Goal: Task Accomplishment & Management: Use online tool/utility

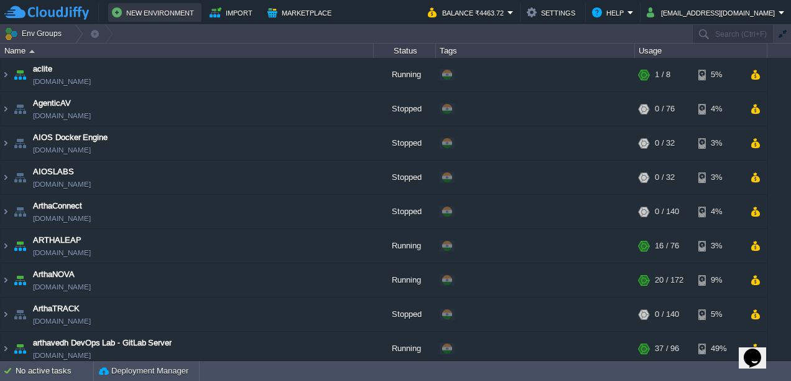
click at [137, 12] on button "New Environment" at bounding box center [155, 12] width 86 height 15
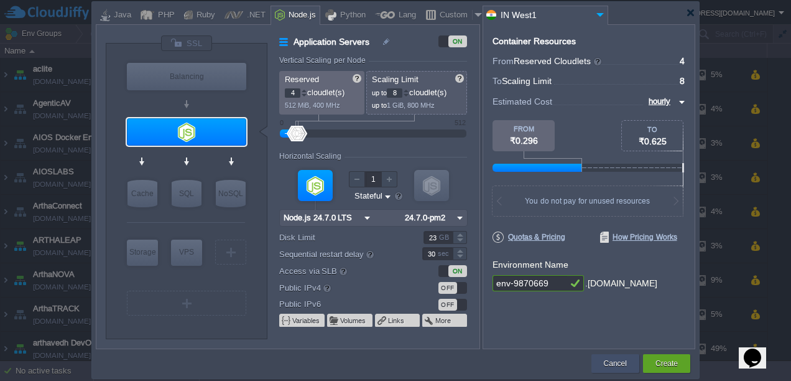
click at [615, 363] on button "Cancel" at bounding box center [615, 363] width 23 height 12
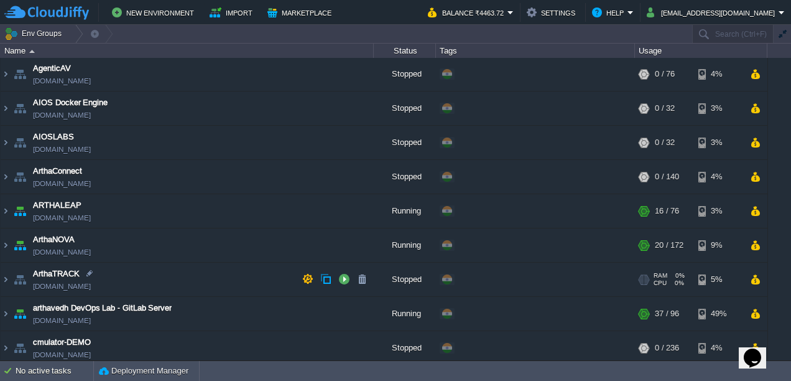
scroll to position [35, 0]
click at [308, 274] on button "button" at bounding box center [307, 277] width 11 height 11
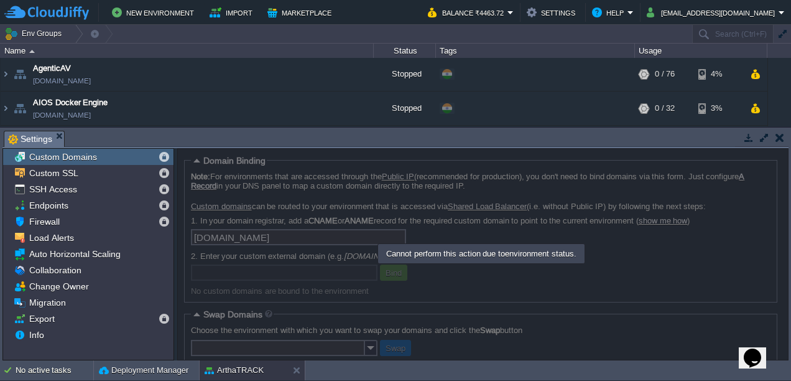
click at [778, 142] on button "button" at bounding box center [780, 137] width 9 height 11
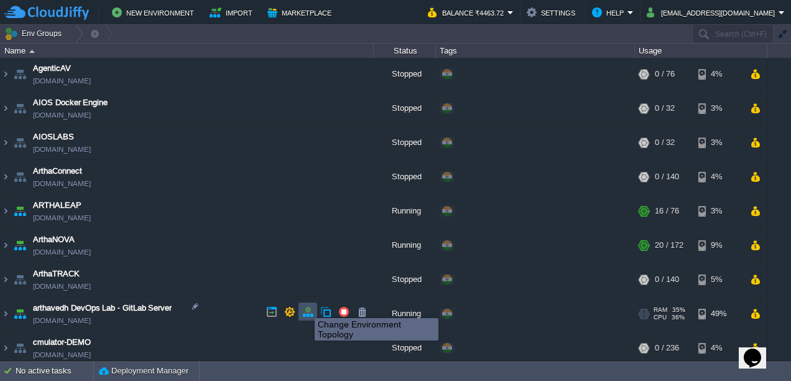
click at [306, 307] on button "button" at bounding box center [307, 311] width 11 height 11
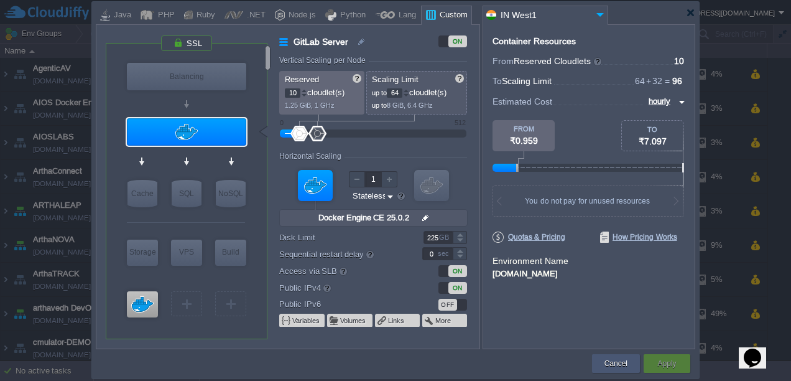
click at [613, 363] on button "Cancel" at bounding box center [616, 363] width 23 height 12
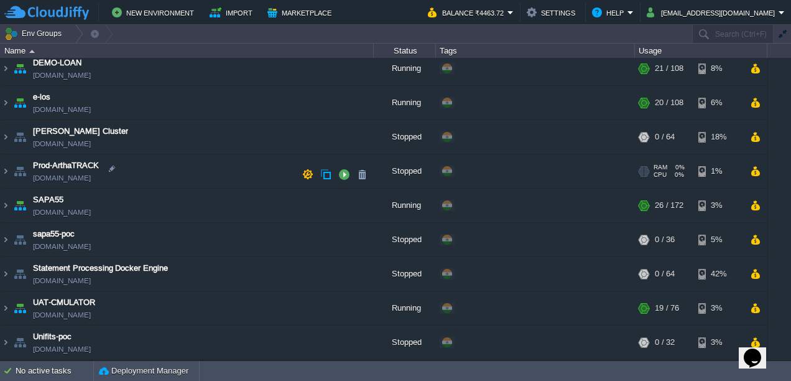
scroll to position [203, 0]
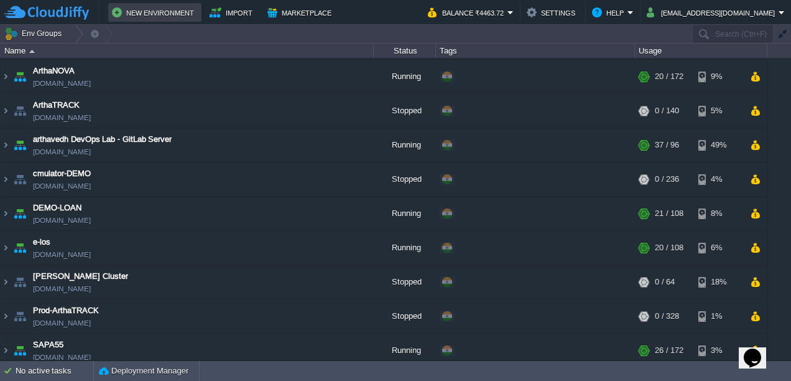
click at [141, 17] on button "New Environment" at bounding box center [155, 12] width 86 height 15
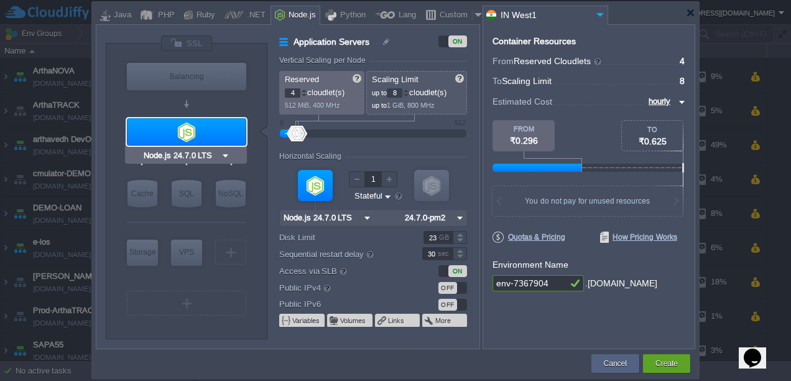
click at [225, 156] on img at bounding box center [225, 155] width 9 height 12
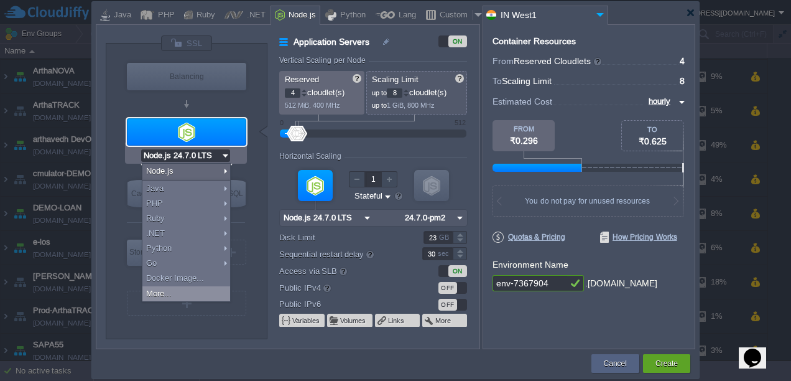
click at [182, 297] on div "More..." at bounding box center [186, 293] width 88 height 15
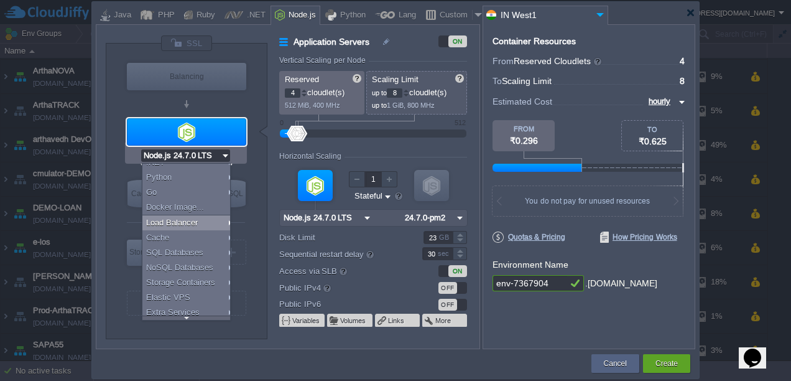
scroll to position [0, 0]
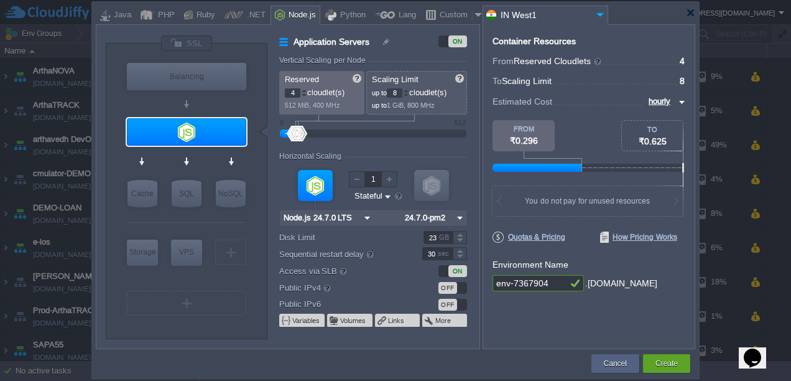
click at [225, 363] on td at bounding box center [343, 363] width 494 height 22
click at [316, 187] on div at bounding box center [315, 185] width 35 height 31
click at [223, 156] on img at bounding box center [225, 155] width 9 height 12
type input "k"
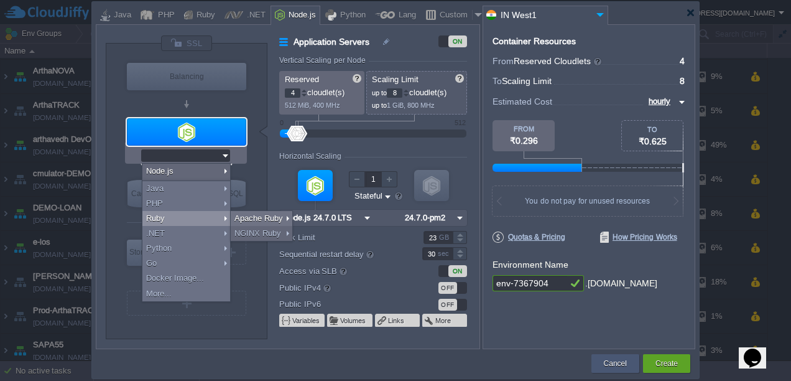
click at [612, 366] on button "Cancel" at bounding box center [615, 363] width 23 height 12
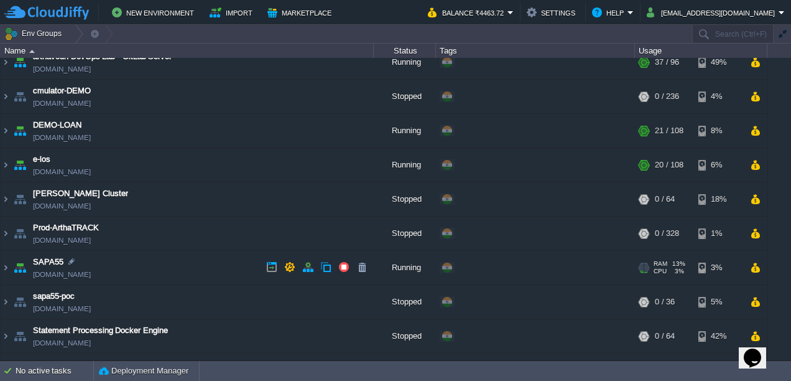
scroll to position [344, 0]
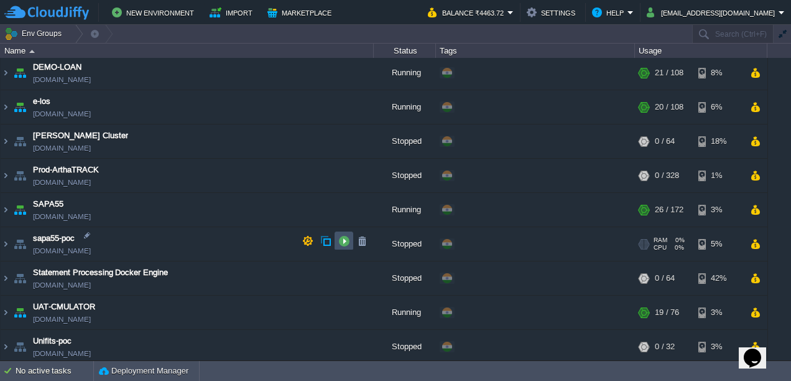
click at [340, 240] on button "button" at bounding box center [343, 240] width 11 height 11
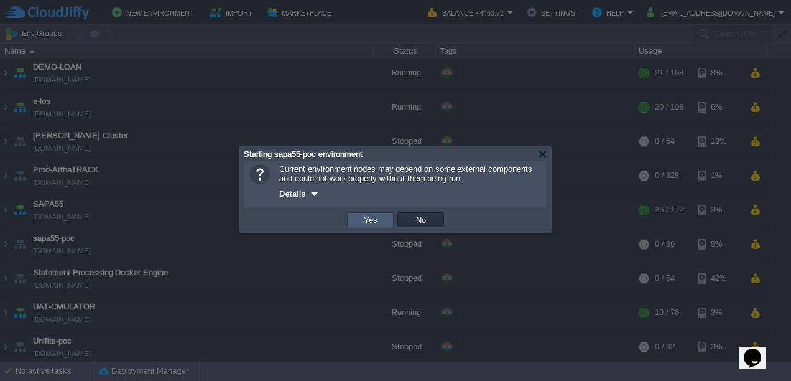
click at [355, 217] on td "Yes" at bounding box center [370, 219] width 47 height 15
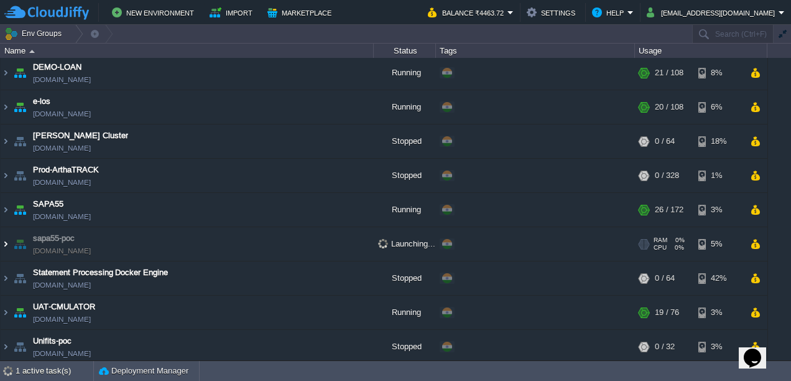
click at [7, 243] on img at bounding box center [6, 244] width 10 height 34
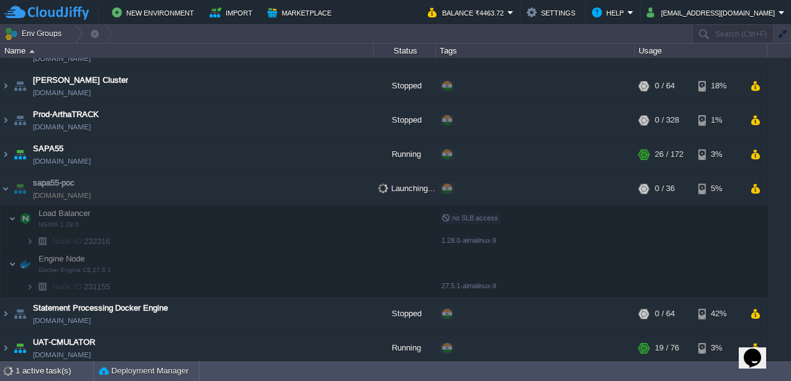
scroll to position [434, 0]
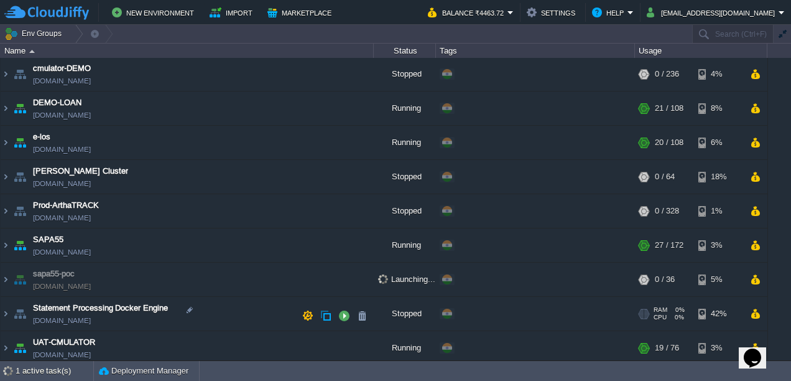
scroll to position [328, 0]
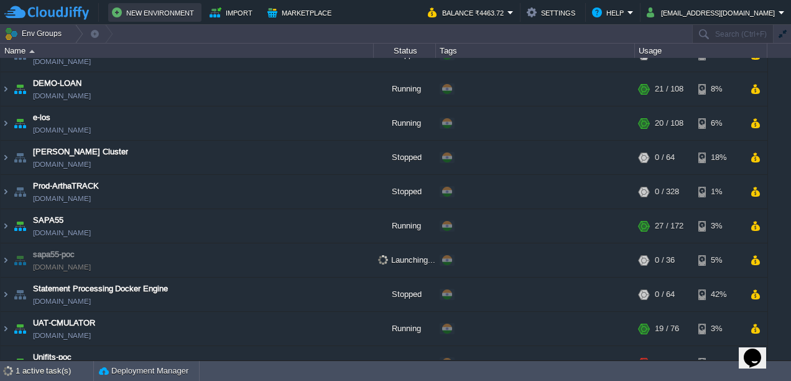
click at [142, 11] on button "New Environment" at bounding box center [155, 12] width 86 height 15
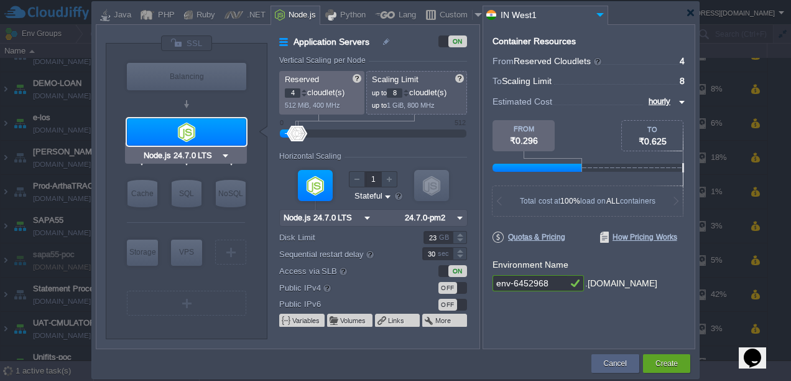
type input "NGINX 1.28.0"
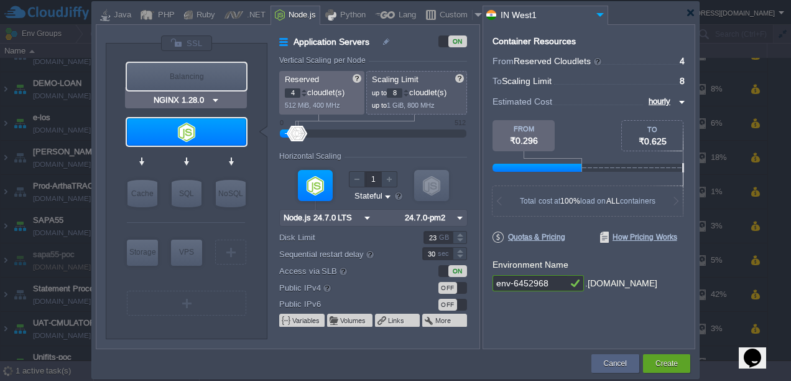
click at [198, 75] on div "Balancing" at bounding box center [186, 76] width 119 height 27
type input "Load Balancer"
type input "1"
type input "4"
type input "NGINX 1.28.0"
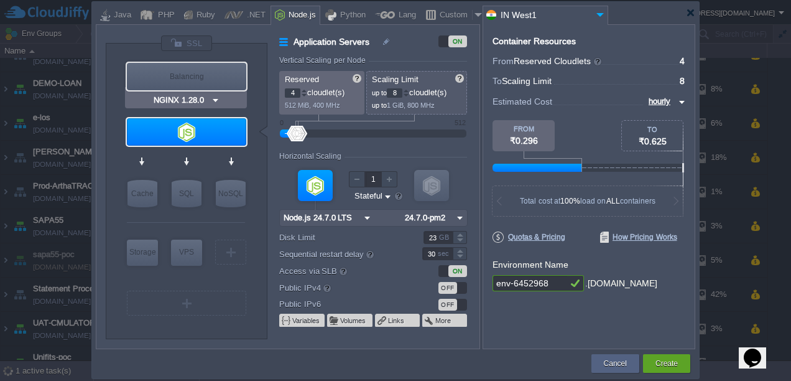
type input "1.28.0-almalin..."
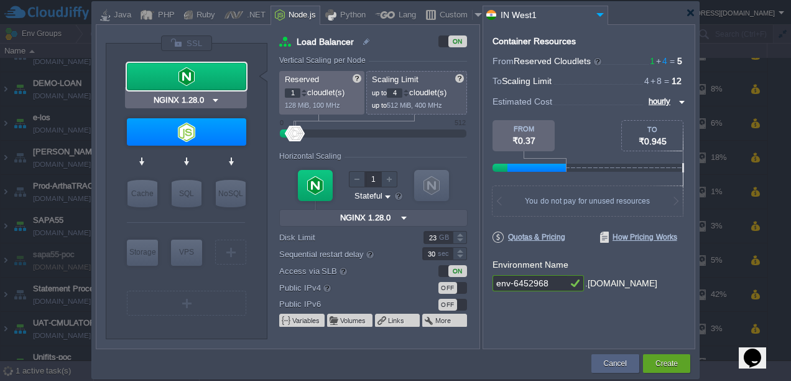
click at [215, 100] on img at bounding box center [215, 100] width 9 height 12
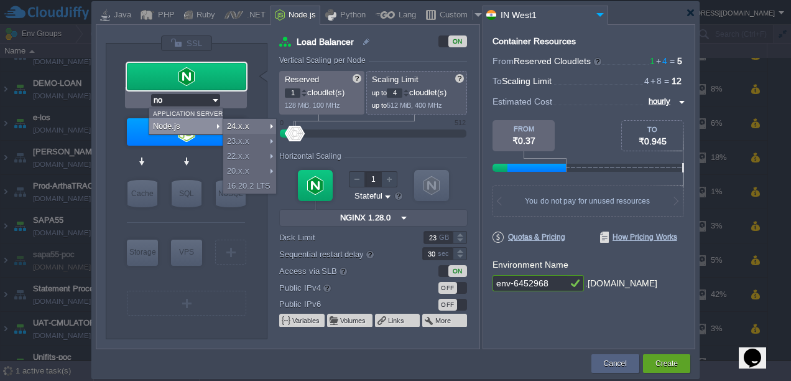
type input "no"
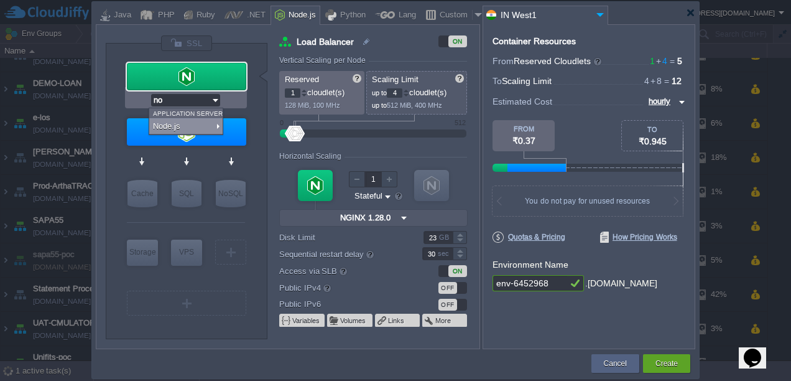
click at [190, 127] on div "Node.js" at bounding box center [185, 126] width 73 height 15
type input "Application Servers"
type input "4"
type input "8"
type input "Node.js 24.7.0 LTS"
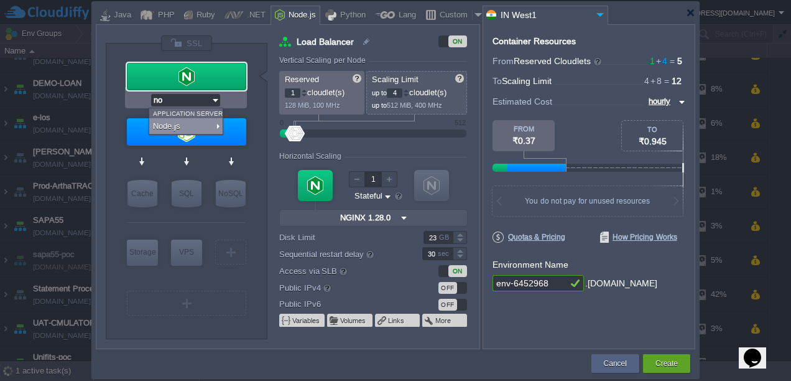
type input "24.7.0-pm2"
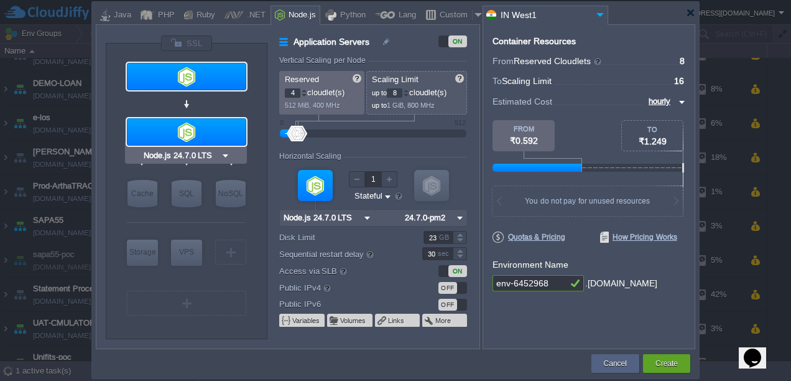
click at [200, 149] on input "Node.js 24.7.0 LTS" at bounding box center [181, 155] width 80 height 12
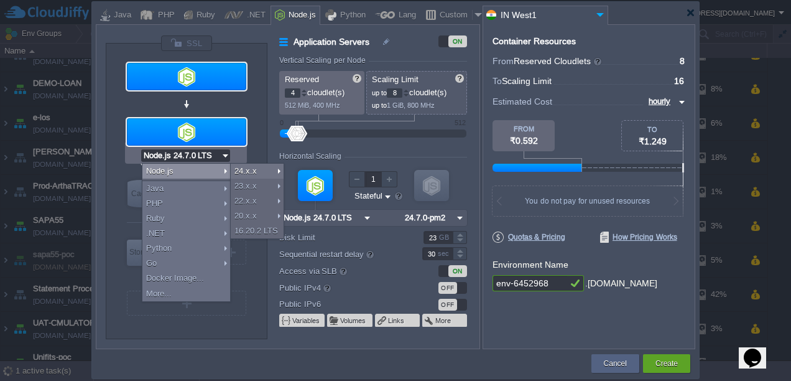
type input "k"
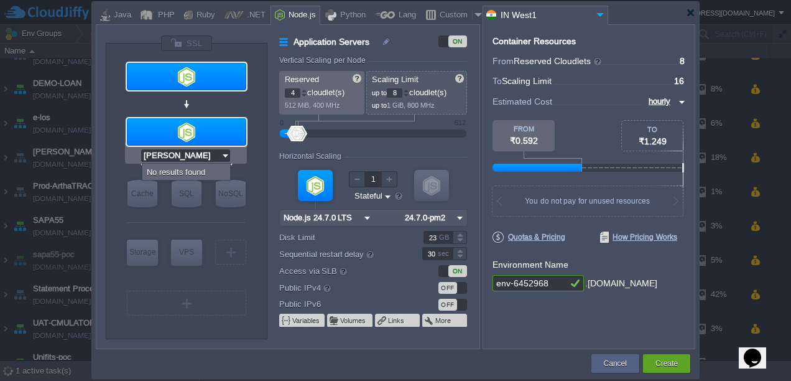
type input "kuber"
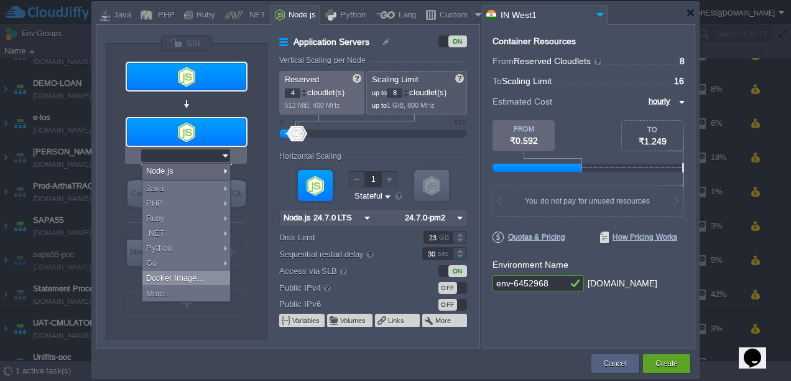
click at [180, 272] on div "Docker Image..." at bounding box center [186, 278] width 88 height 15
type input "Application Servers"
type input "1"
type input "16"
type input "Docker Image"
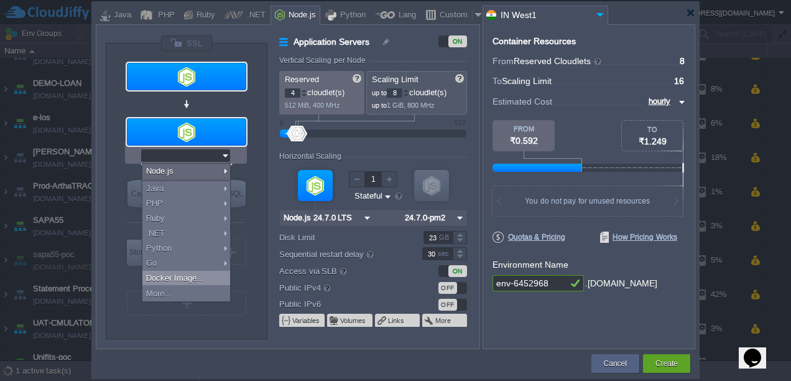
type input "24.7.0-pm2"
type input "Stateless"
type input "Docker Image"
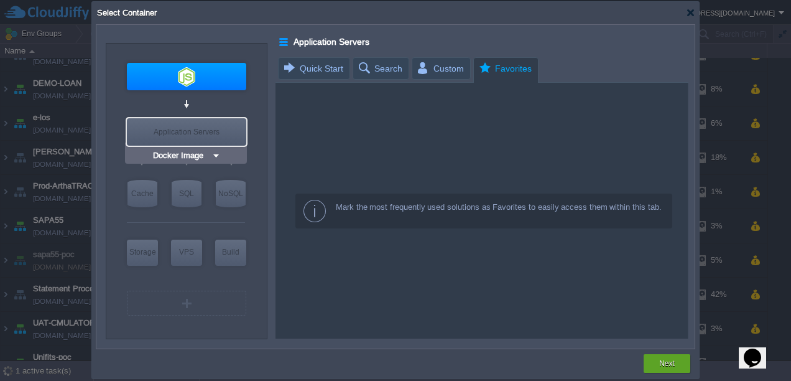
click at [198, 131] on div "Application Servers" at bounding box center [186, 131] width 119 height 27
click at [194, 155] on input "Docker Image" at bounding box center [181, 155] width 61 height 12
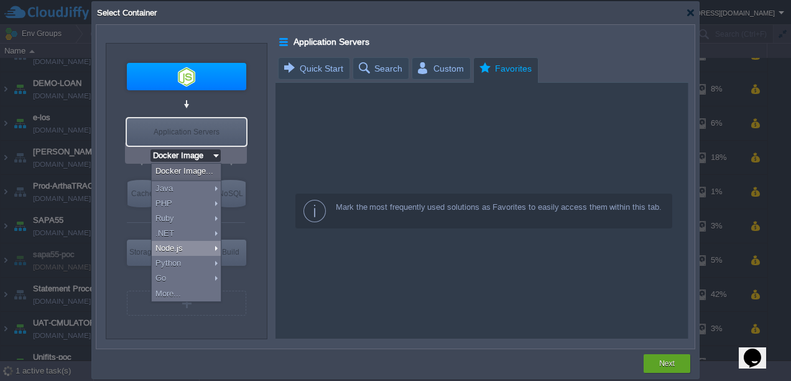
click at [180, 243] on div "Node.js" at bounding box center [186, 248] width 69 height 15
type input "Application Servers"
type input "4"
type input "8"
type input "Node.js 24.7.0 LTS"
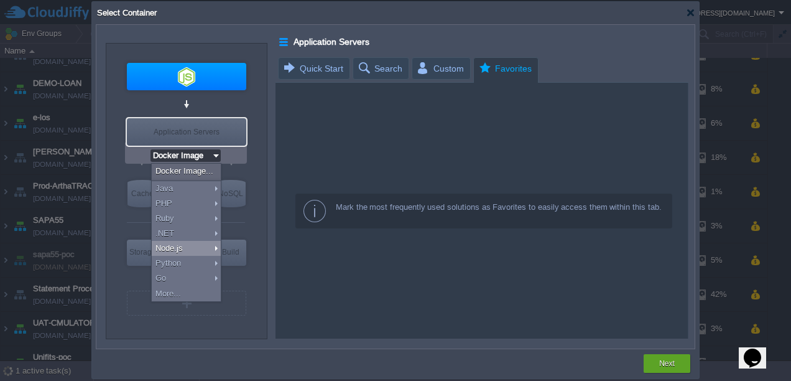
type input "24.7.0-pm2"
type input "Stateful"
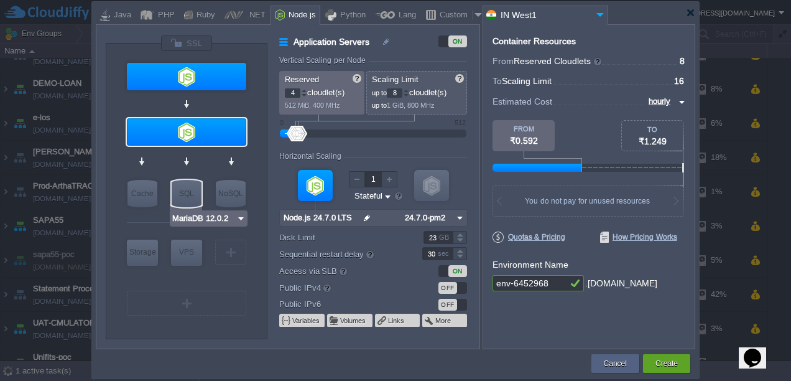
type input "AlmaLinux 9.6"
click at [224, 251] on div "VM" at bounding box center [230, 252] width 31 height 25
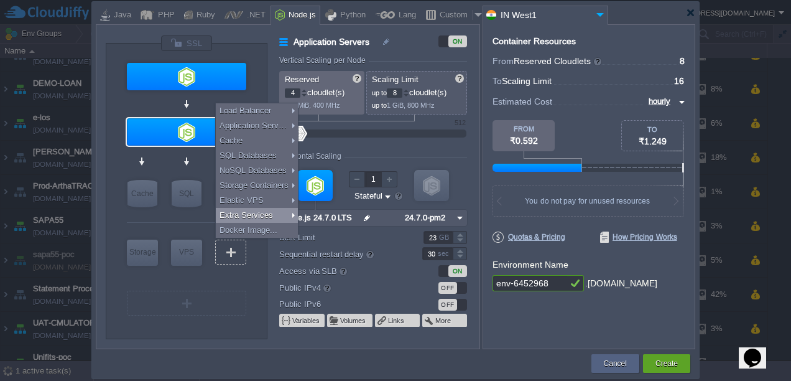
click at [251, 213] on div "Extra Services" at bounding box center [257, 215] width 82 height 15
type input "Extra Services"
type input "1"
type input "6"
type input "Docker Engine CE 27.5.1"
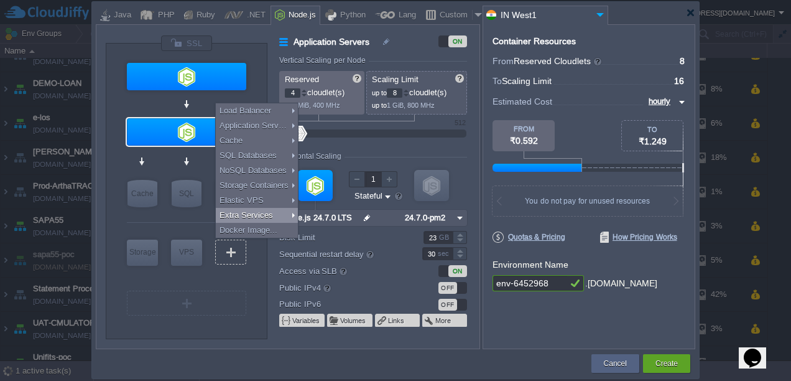
type input "27.5.1-almalin..."
type input "Stateless"
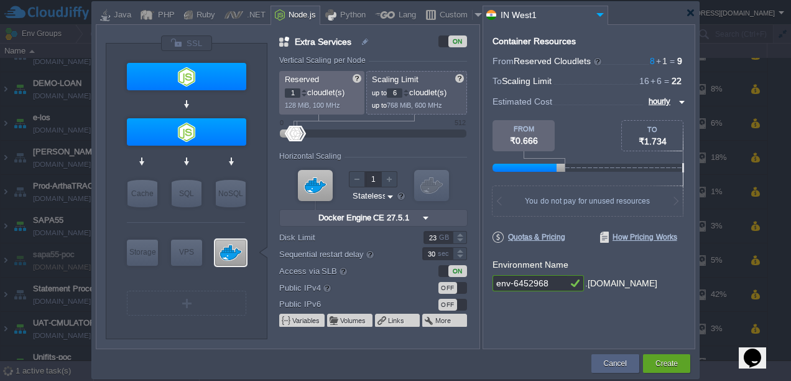
type input "Docker Engine CE 27.5.1"
type input "Select Image"
click at [614, 362] on button "Cancel" at bounding box center [615, 363] width 23 height 12
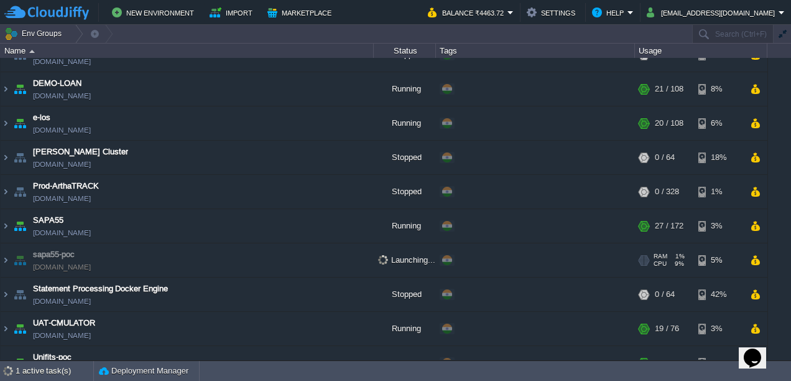
scroll to position [344, 0]
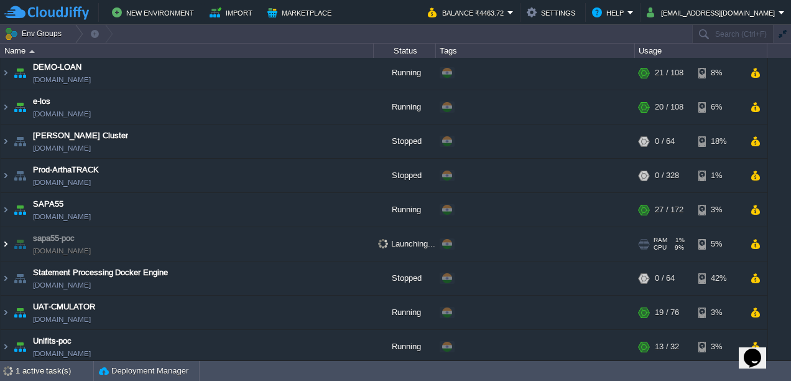
click at [7, 243] on img at bounding box center [6, 244] width 10 height 34
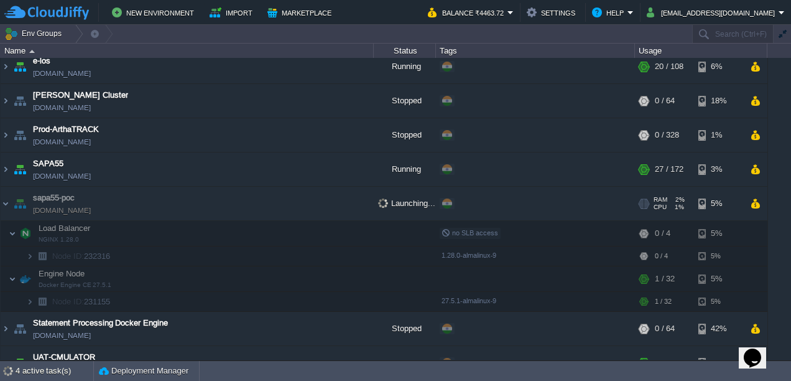
scroll to position [434, 0]
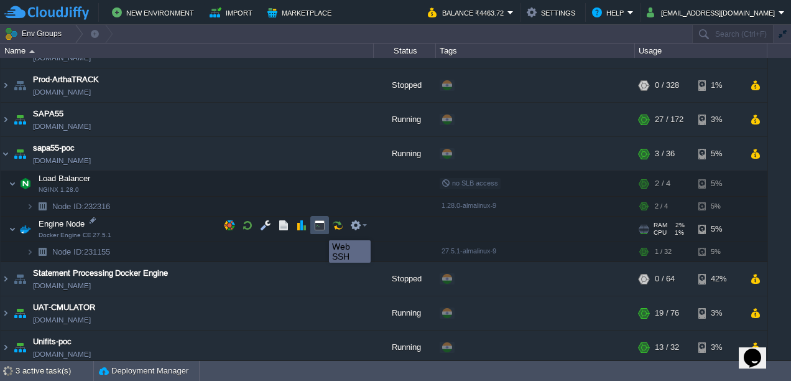
click at [320, 229] on button "button" at bounding box center [319, 225] width 11 height 11
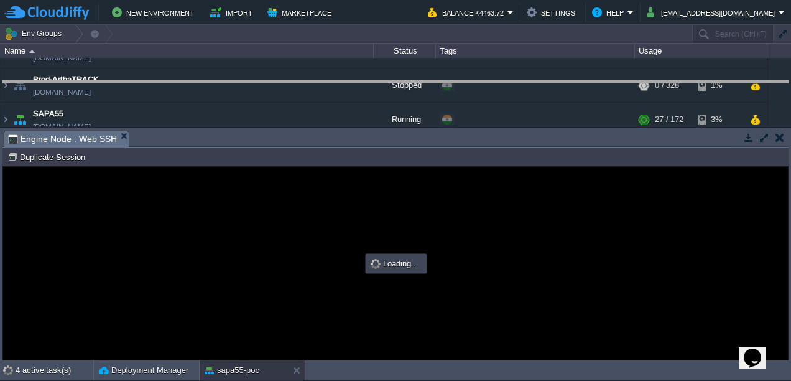
drag, startPoint x: 453, startPoint y: 135, endPoint x: 462, endPoint y: 83, distance: 53.1
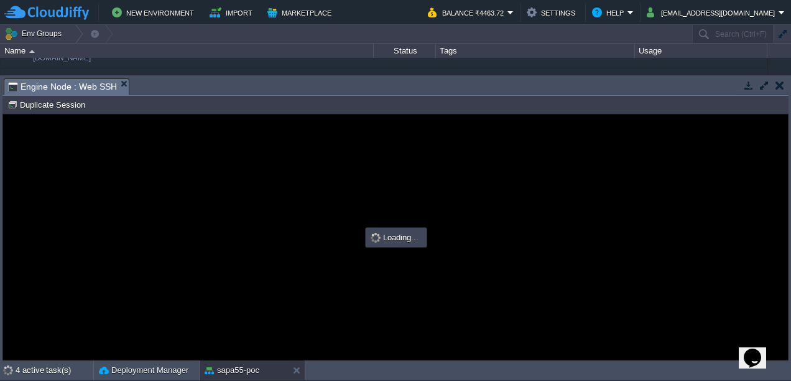
scroll to position [0, 0]
type input "#000000"
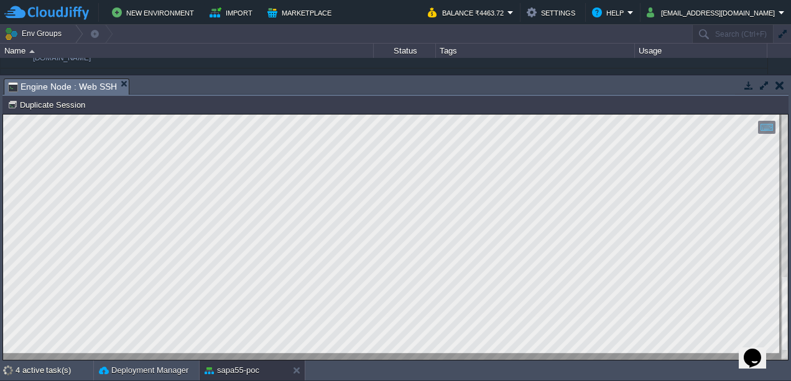
click at [7, 114] on html "Copy: Ctrl + Shift + C Paste: Ctrl + V Settings: Ctrl + Shift + Alt 0" at bounding box center [395, 114] width 785 height 0
click at [785, 80] on td at bounding box center [780, 85] width 16 height 15
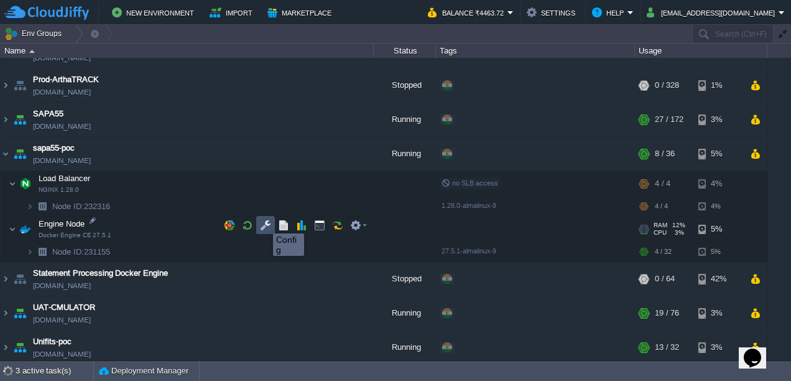
click at [264, 222] on button "button" at bounding box center [265, 225] width 11 height 11
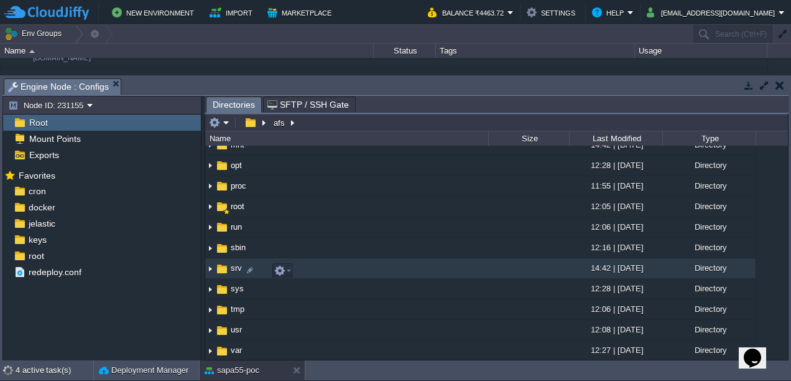
scroll to position [212, 0]
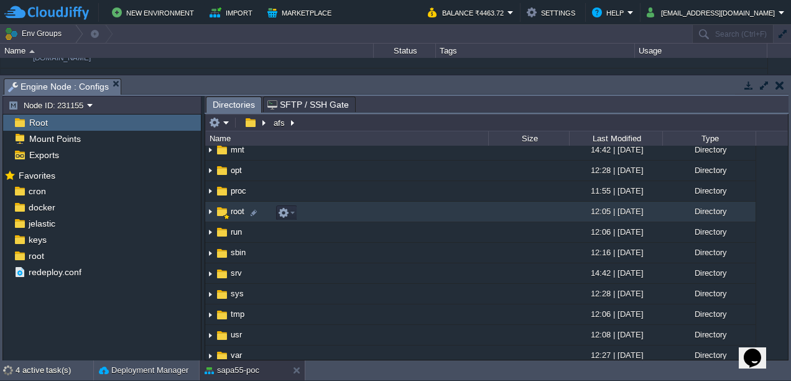
click at [210, 215] on img at bounding box center [210, 211] width 10 height 19
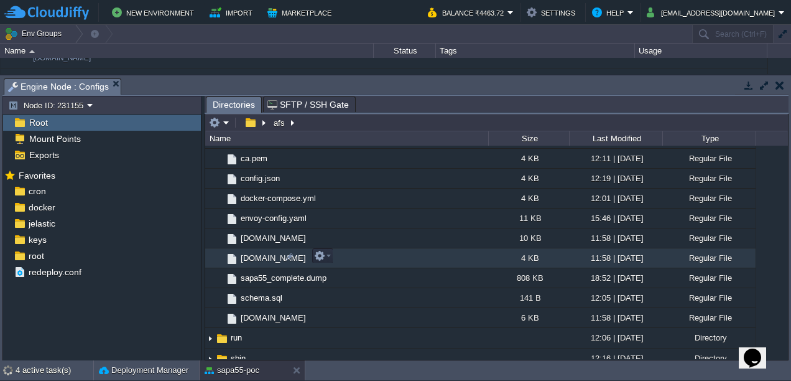
scroll to position [682, 0]
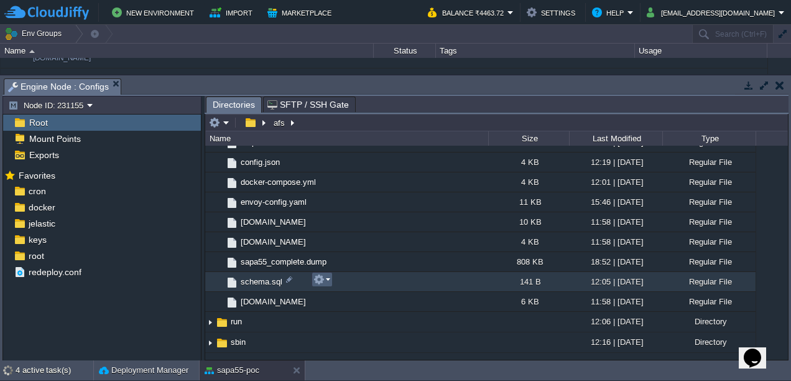
click at [322, 280] on button "button" at bounding box center [319, 279] width 11 height 11
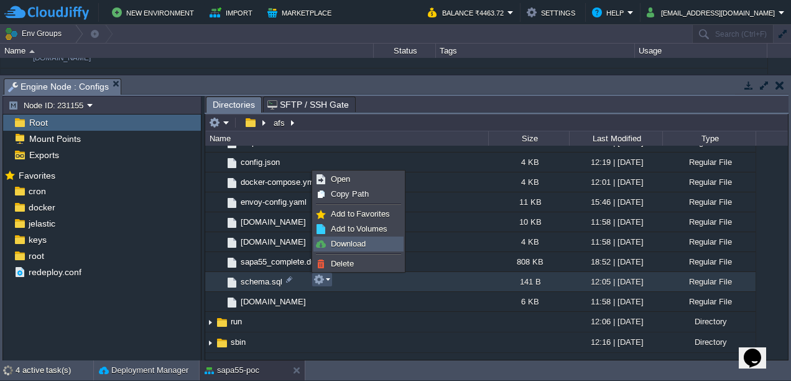
click at [347, 239] on span "Download" at bounding box center [348, 243] width 35 height 9
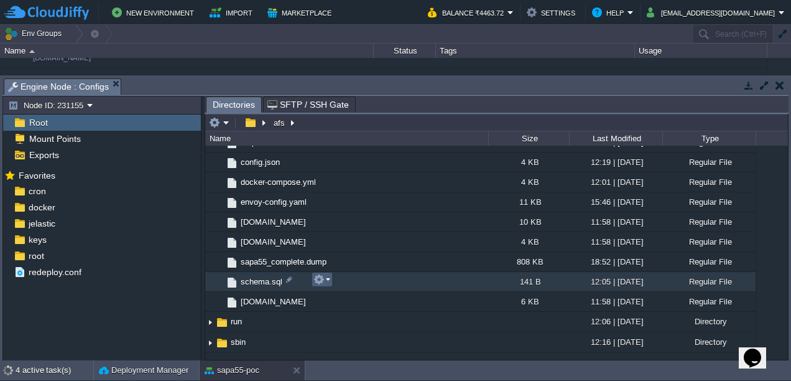
click at [326, 274] on em at bounding box center [322, 279] width 17 height 11
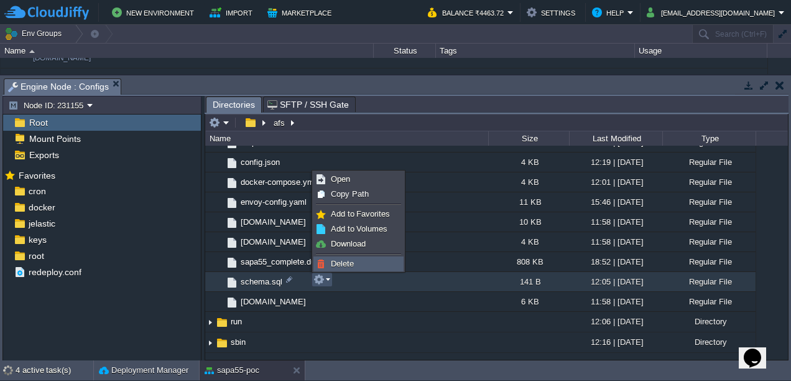
click at [338, 260] on span "Delete" at bounding box center [342, 263] width 23 height 9
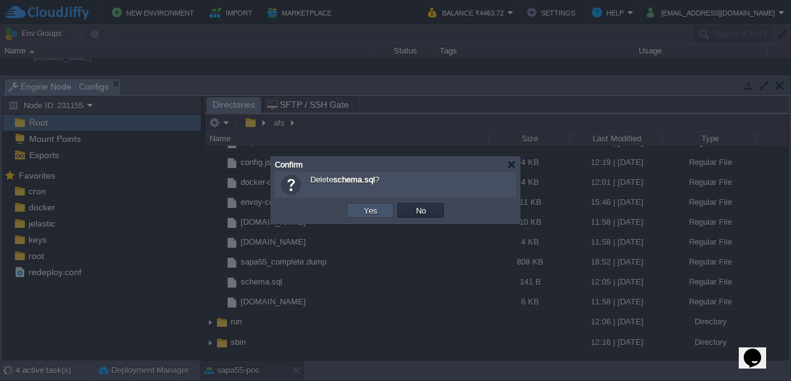
click at [367, 208] on button "Yes" at bounding box center [370, 210] width 21 height 11
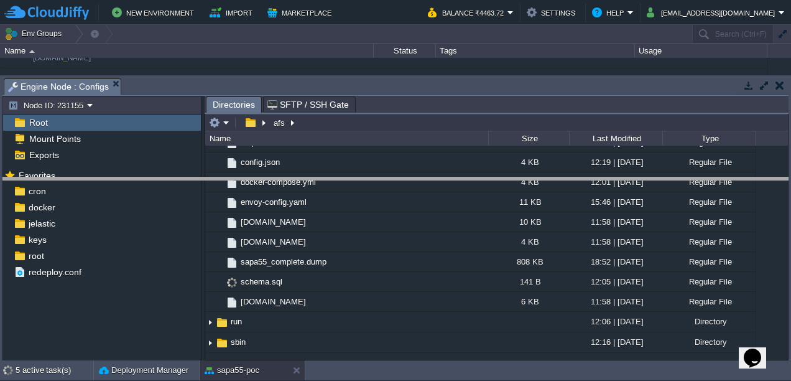
drag, startPoint x: 207, startPoint y: 83, endPoint x: 220, endPoint y: 182, distance: 99.9
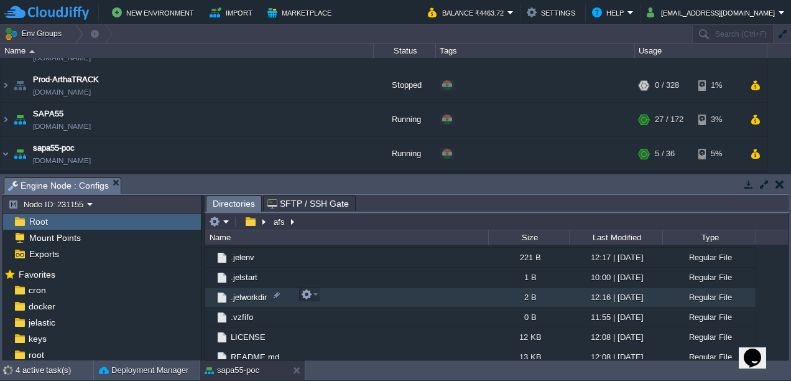
scroll to position [1034, 0]
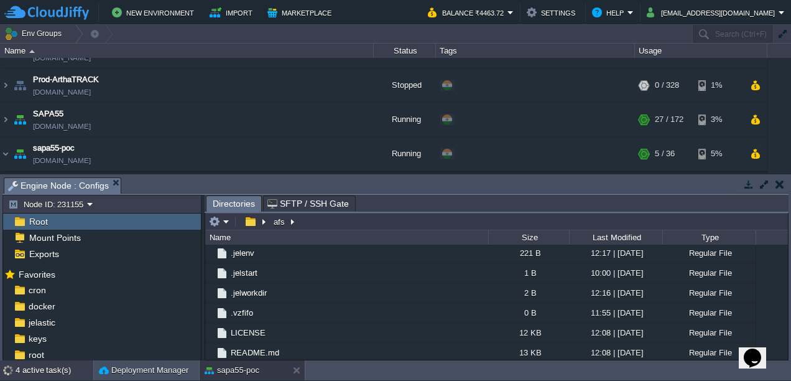
click at [54, 368] on div "4 active task(s)" at bounding box center [55, 370] width 78 height 20
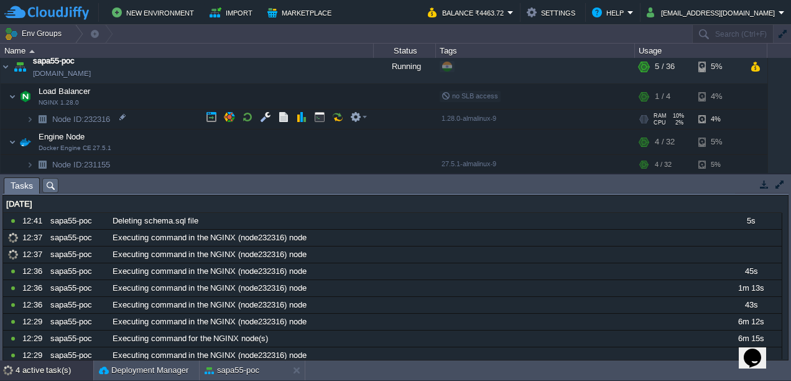
scroll to position [520, 0]
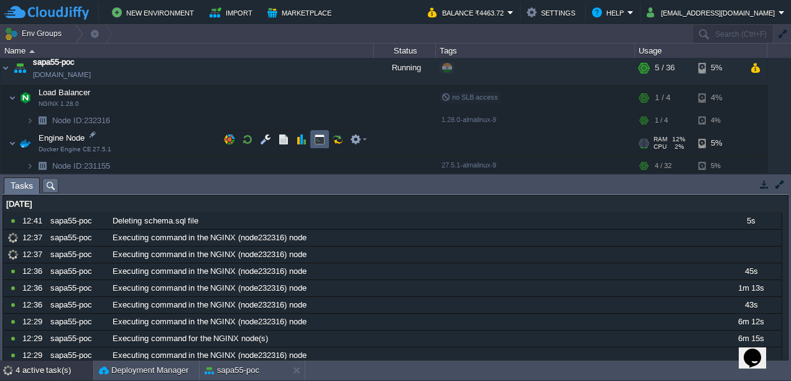
click at [316, 145] on td at bounding box center [319, 139] width 19 height 19
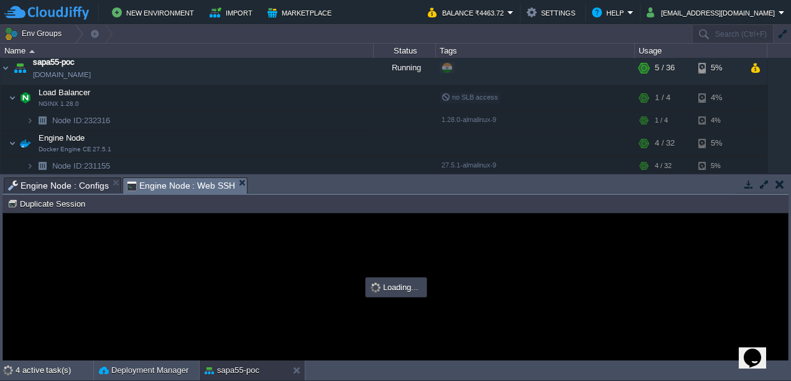
scroll to position [0, 0]
type input "#000000"
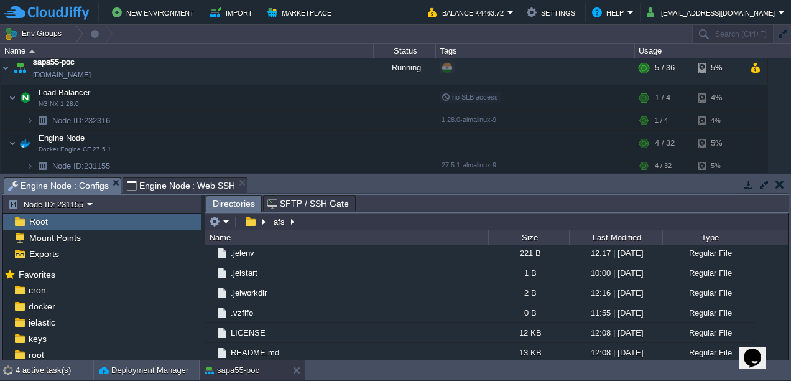
click at [66, 190] on span "Engine Node : Configs" at bounding box center [58, 186] width 101 height 16
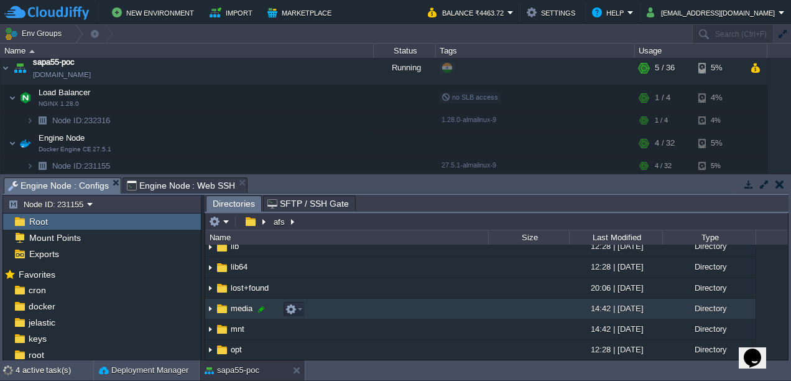
scroll to position [198, 0]
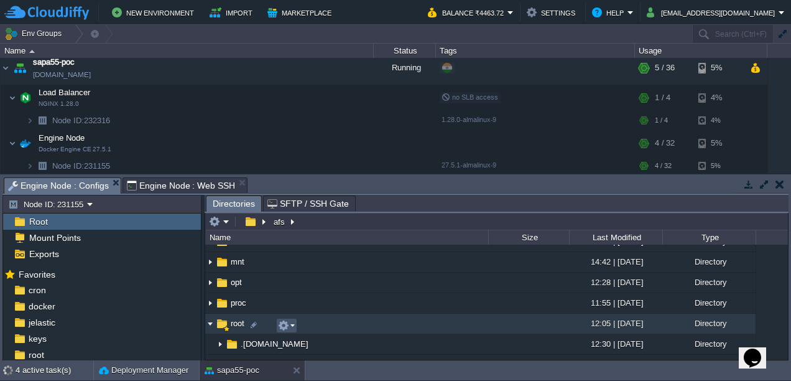
click at [282, 326] on button "button" at bounding box center [283, 325] width 11 height 11
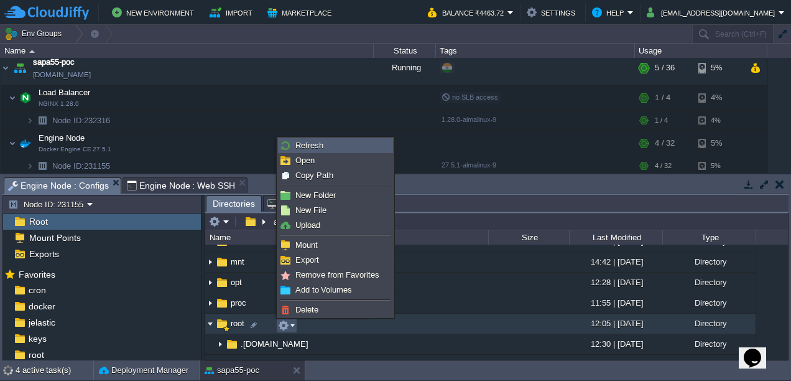
click at [316, 144] on span "Refresh" at bounding box center [310, 145] width 28 height 9
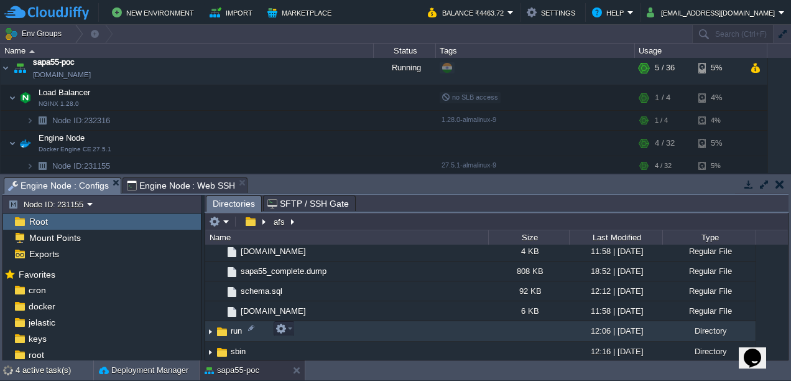
scroll to position [773, 0]
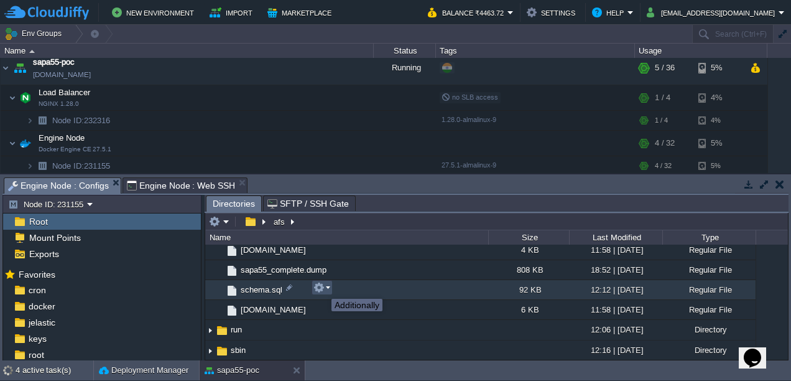
click at [322, 287] on button "button" at bounding box center [319, 287] width 11 height 11
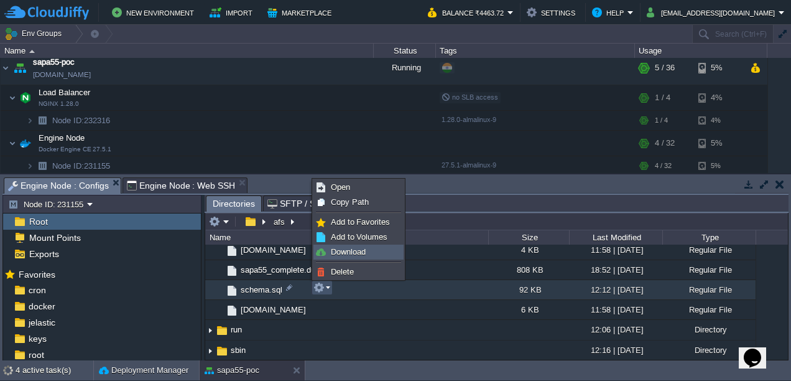
click at [339, 250] on span "Download" at bounding box center [348, 251] width 35 height 9
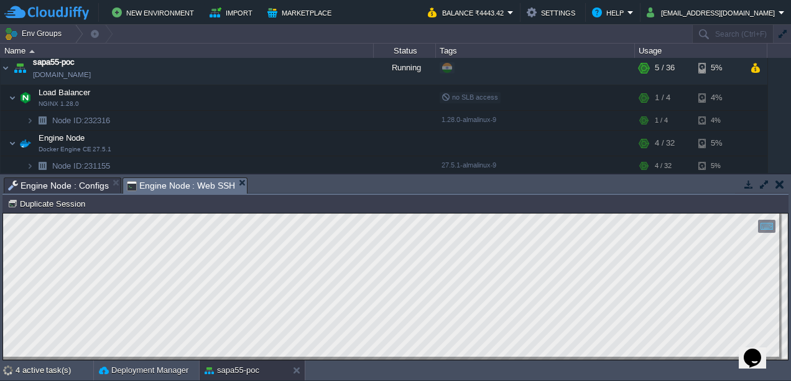
click at [157, 182] on span "Engine Node : Web SSH" at bounding box center [181, 186] width 109 height 16
click at [80, 189] on span "Engine Node : Configs" at bounding box center [58, 185] width 101 height 15
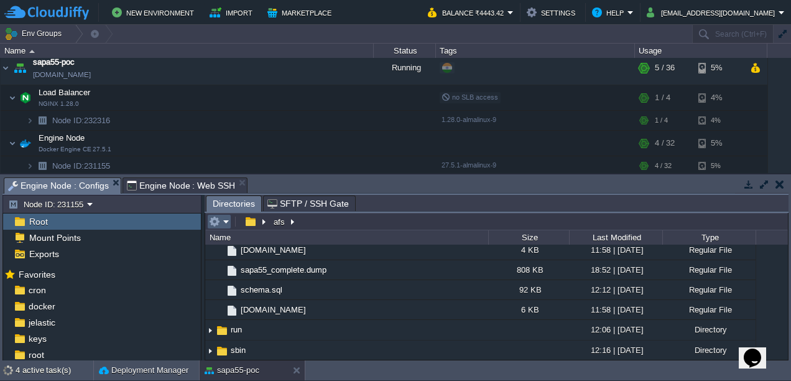
click at [222, 219] on em at bounding box center [219, 221] width 21 height 11
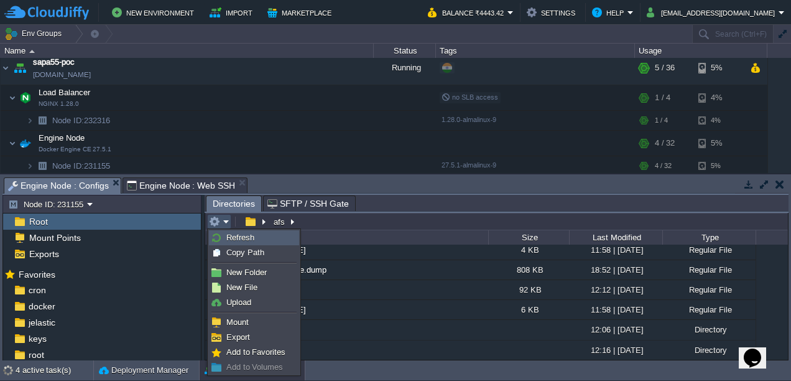
click at [238, 236] on span "Refresh" at bounding box center [240, 237] width 28 height 9
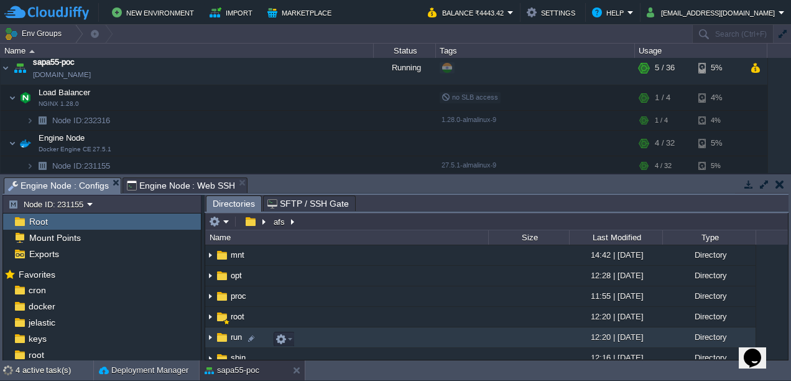
scroll to position [244, 0]
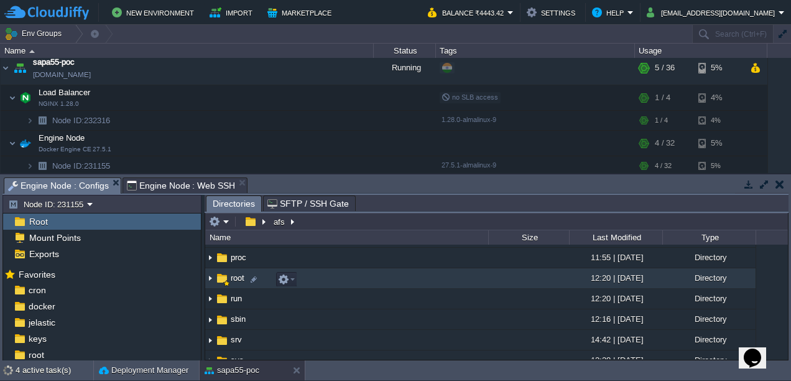
click at [210, 284] on img at bounding box center [210, 278] width 10 height 19
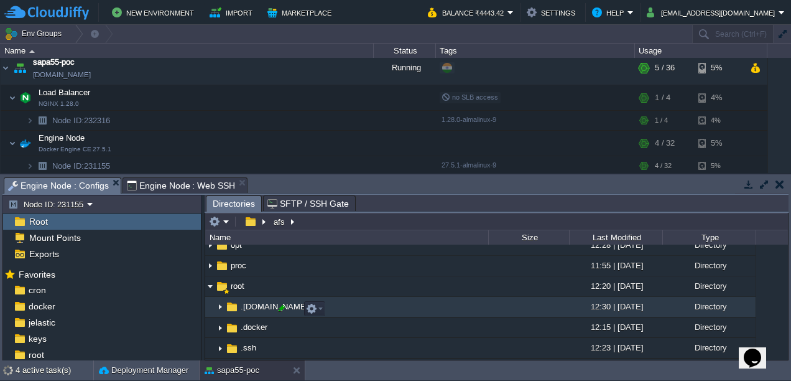
scroll to position [235, 0]
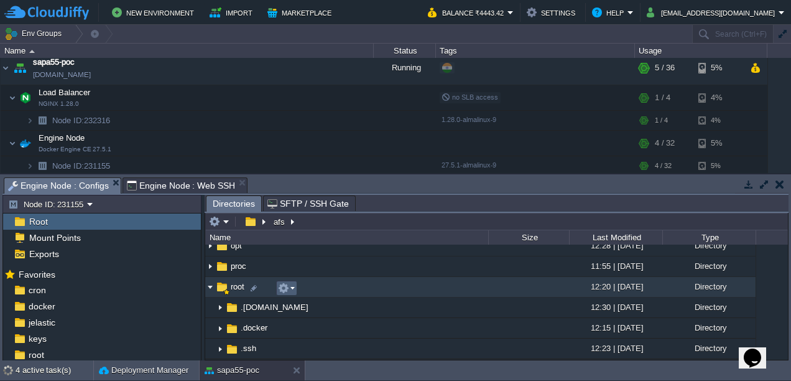
click at [289, 292] on em at bounding box center [286, 287] width 17 height 11
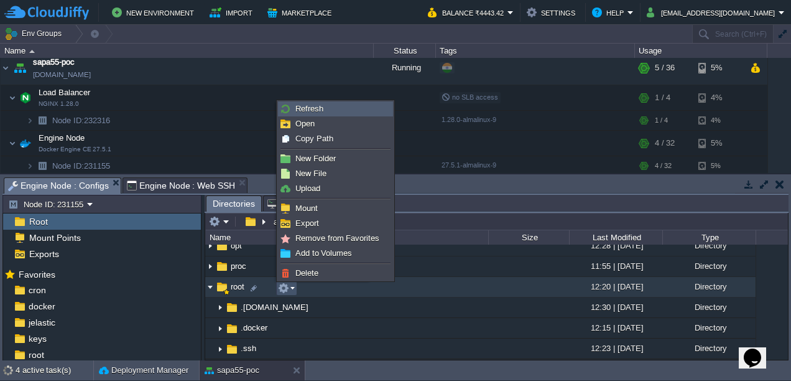
click at [299, 104] on span "Refresh" at bounding box center [310, 108] width 28 height 9
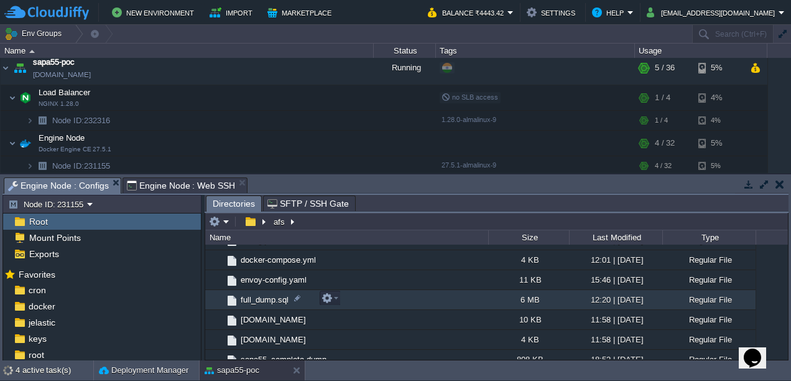
scroll to position [707, 0]
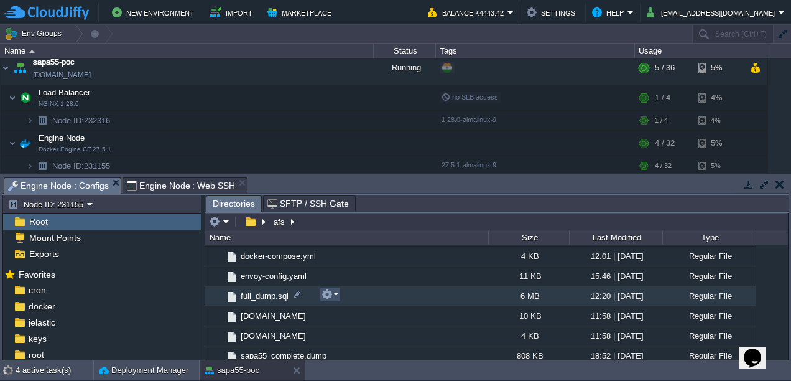
click at [331, 293] on button "button" at bounding box center [327, 294] width 11 height 11
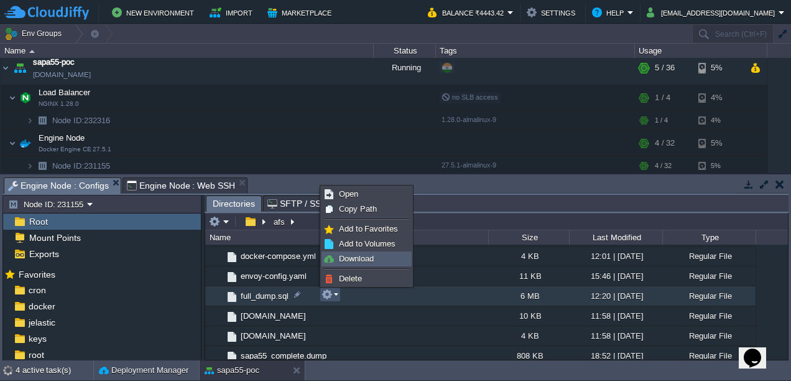
click at [355, 258] on span "Download" at bounding box center [356, 258] width 35 height 9
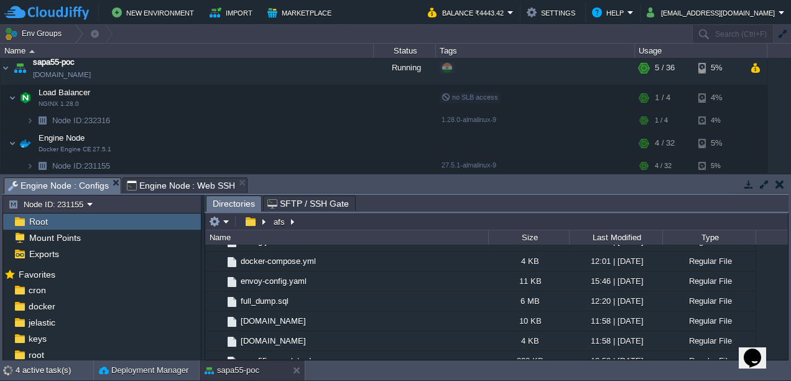
scroll to position [699, 0]
